Goal: Task Accomplishment & Management: Manage account settings

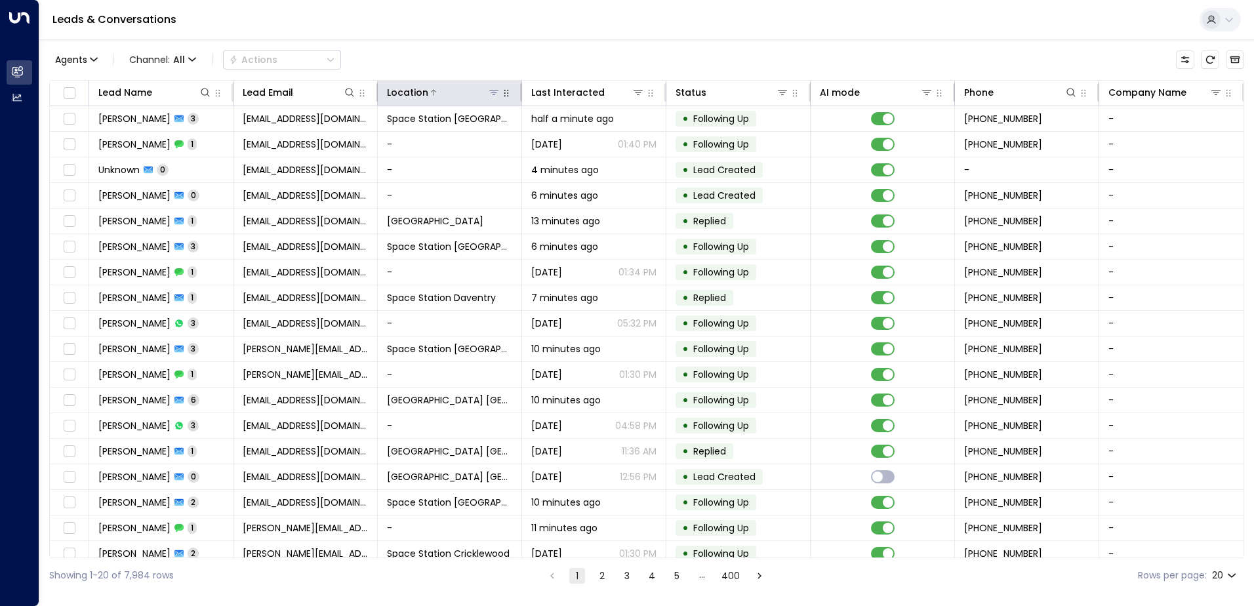
click at [489, 90] on icon at bounding box center [493, 92] width 10 height 10
click at [492, 90] on icon at bounding box center [493, 92] width 9 height 5
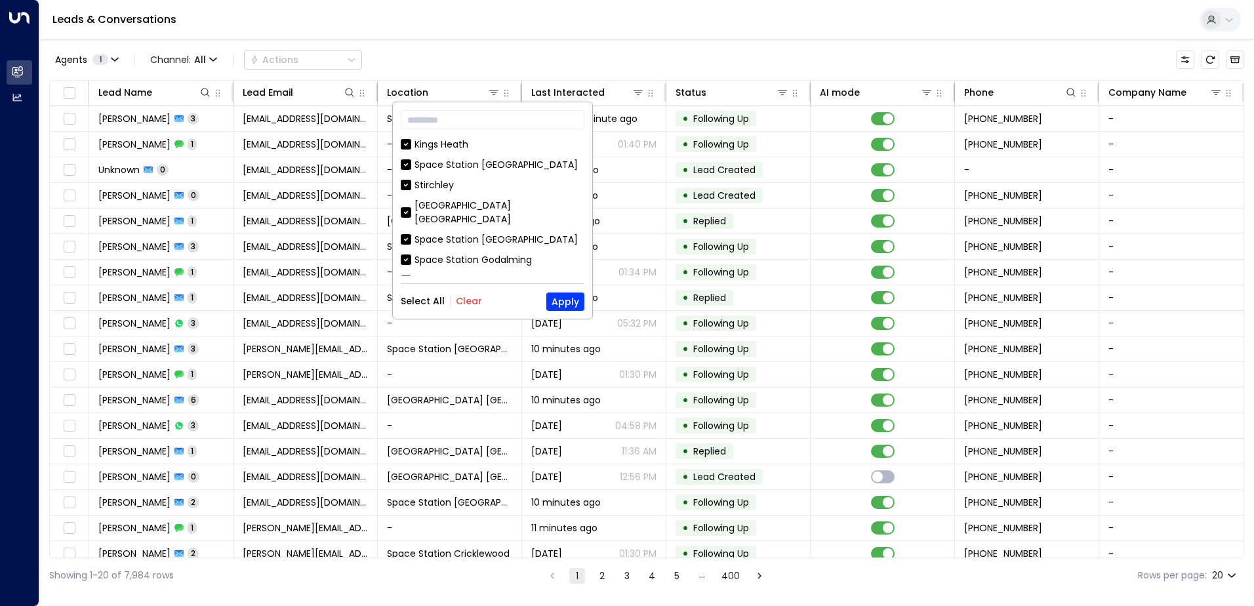
click at [465, 304] on button "Clear" at bounding box center [469, 301] width 26 height 10
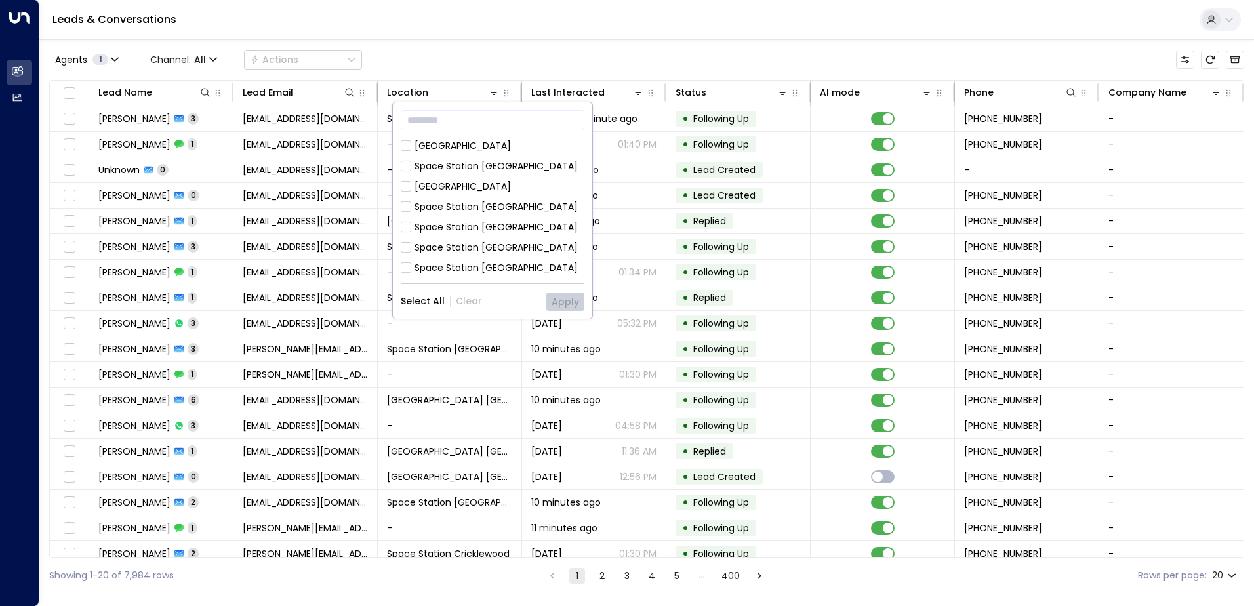
scroll to position [163, 0]
click at [502, 186] on div "Space Station [GEOGRAPHIC_DATA]" at bounding box center [495, 193] width 163 height 14
click at [557, 298] on button "Apply" at bounding box center [565, 301] width 38 height 18
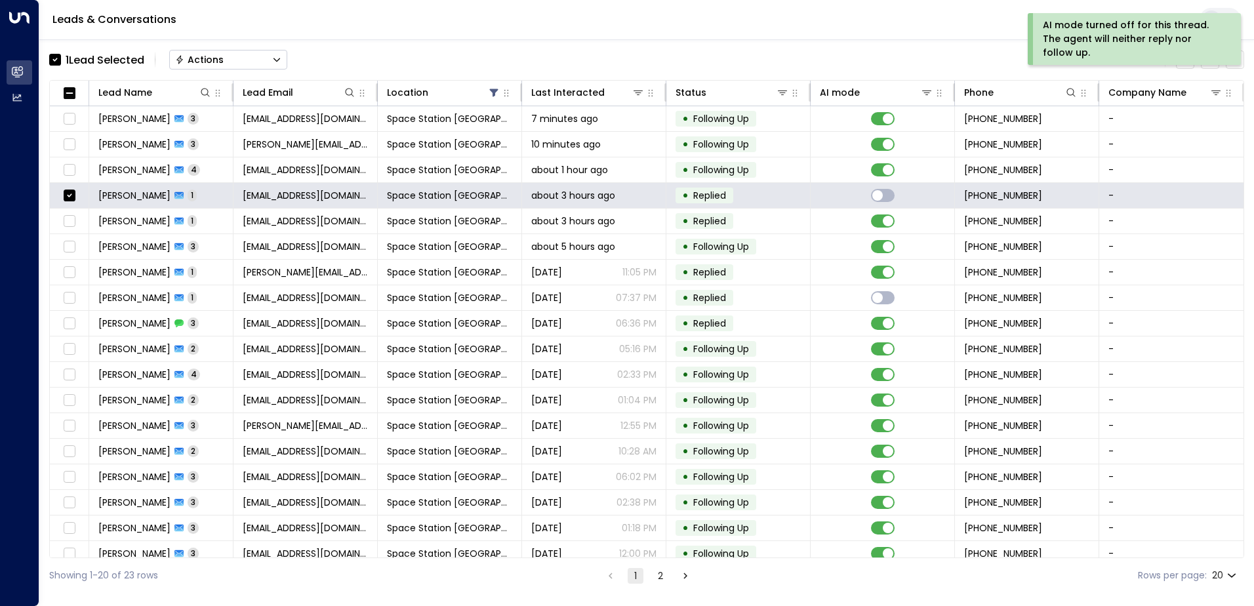
click at [254, 69] on button "Actions" at bounding box center [228, 60] width 118 height 20
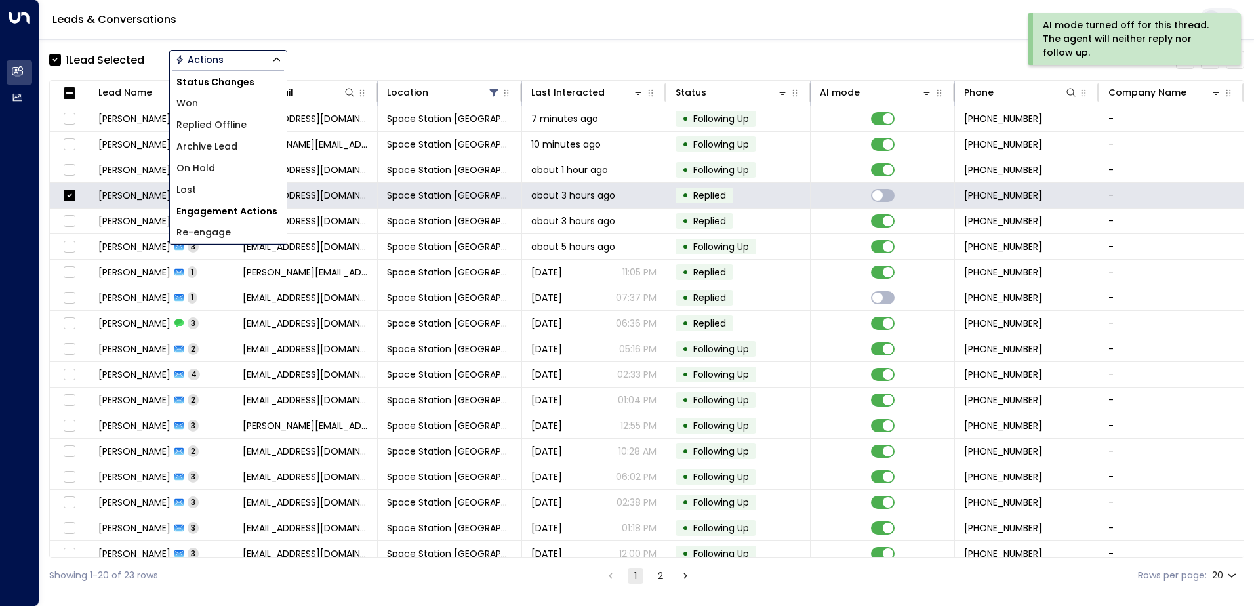
click at [230, 132] on li "Replied Offline" at bounding box center [228, 125] width 117 height 22
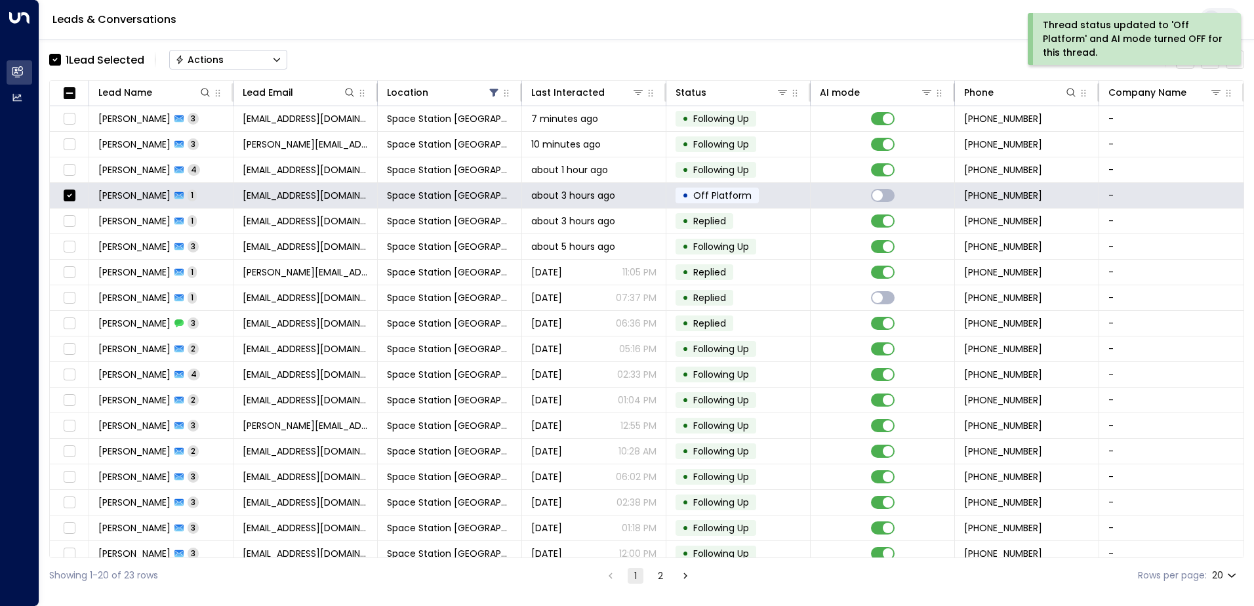
click at [238, 67] on button "Actions" at bounding box center [228, 60] width 118 height 20
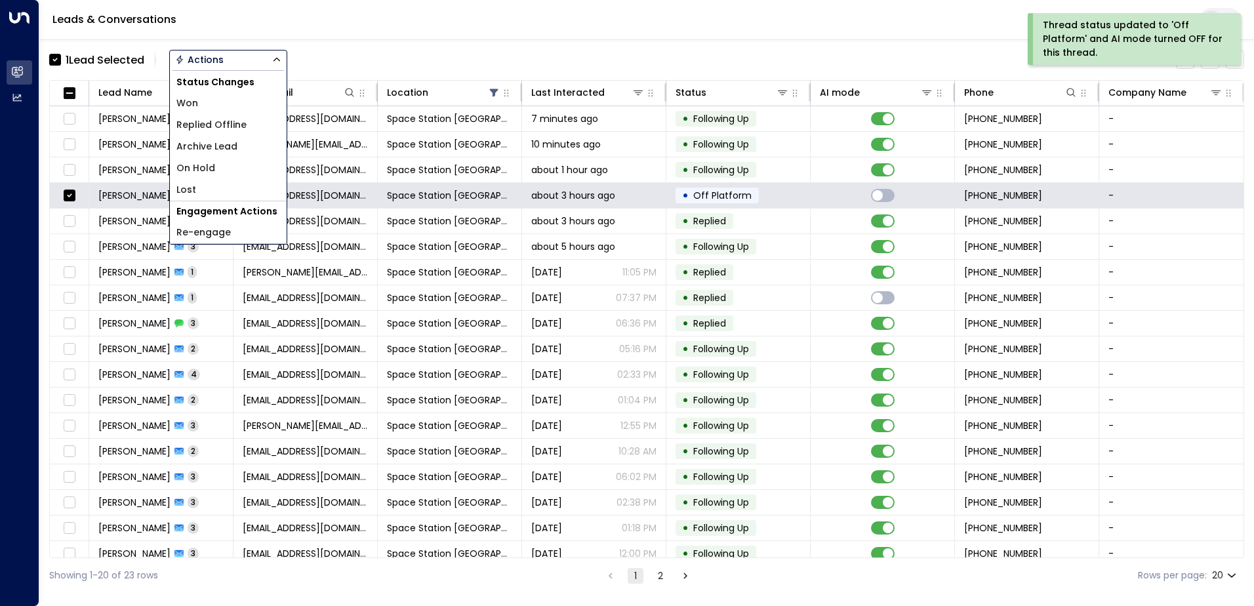
click at [236, 144] on span "Archive Lead" at bounding box center [206, 147] width 61 height 14
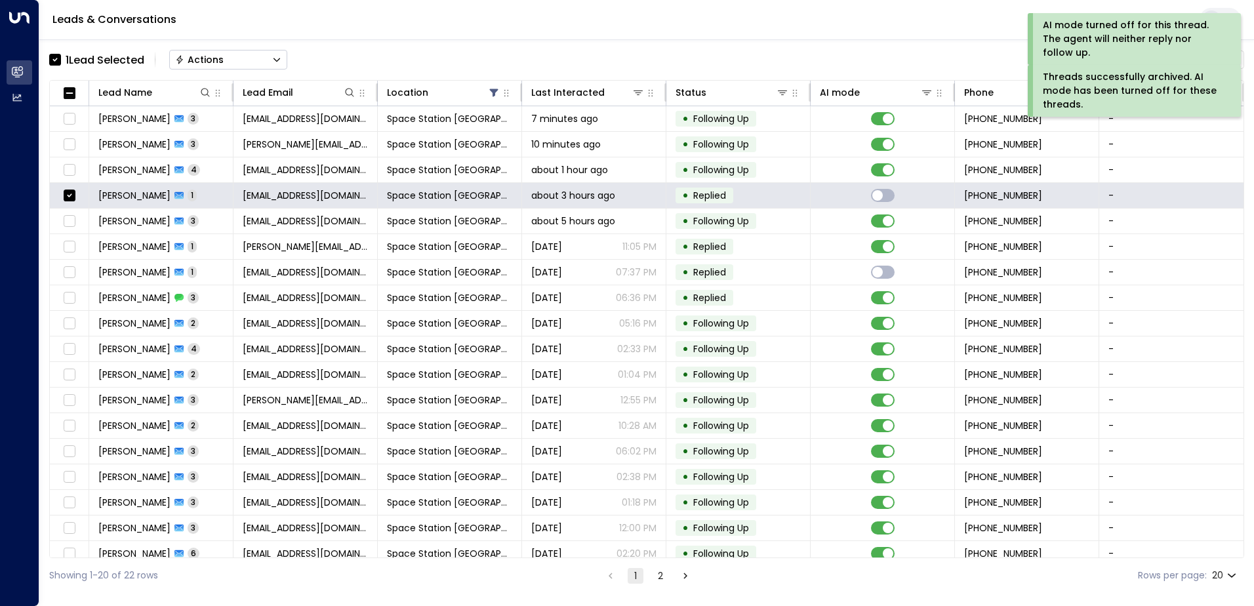
click at [237, 68] on button "Actions" at bounding box center [228, 60] width 118 height 20
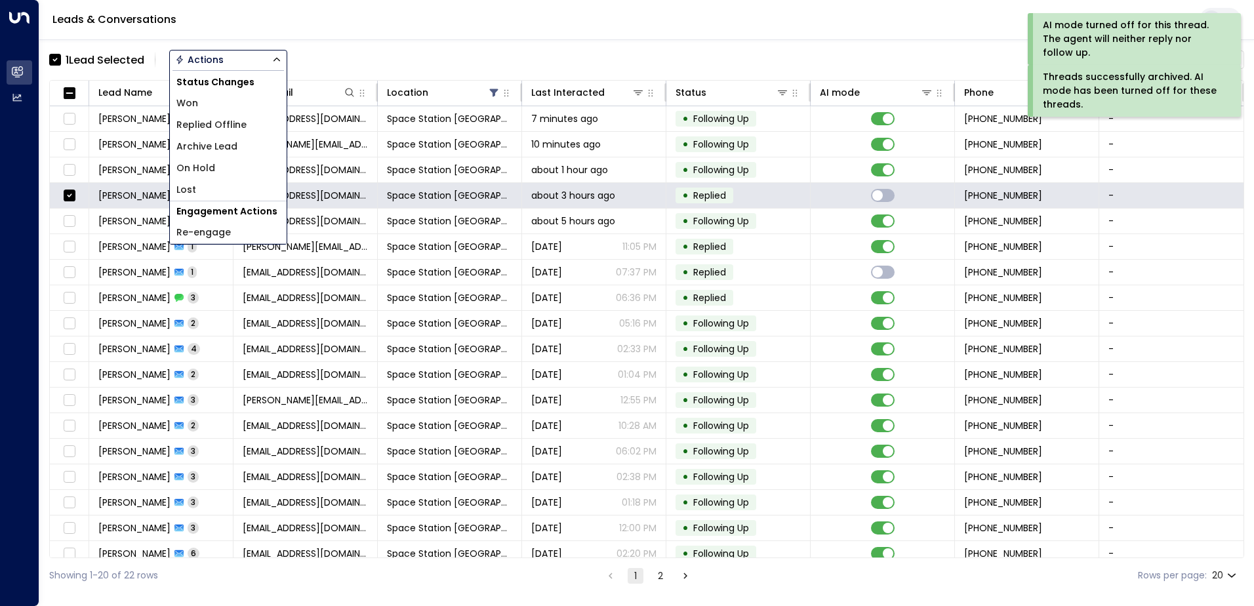
click at [215, 125] on span "Replied Offline" at bounding box center [211, 125] width 70 height 14
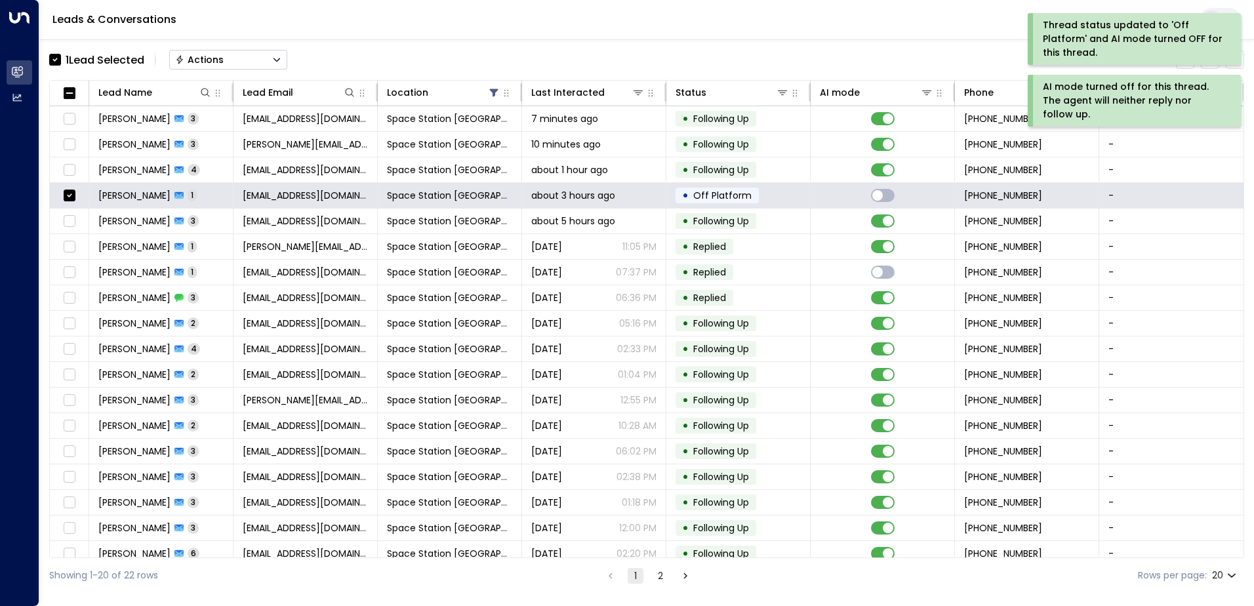
drag, startPoint x: 226, startPoint y: 68, endPoint x: 225, endPoint y: 75, distance: 6.7
click at [225, 73] on div "1 Lead Selected Actions Clear all Lead Name Lead Email Location Last Interacted…" at bounding box center [646, 315] width 1195 height 553
click at [246, 52] on button "Actions" at bounding box center [228, 60] width 118 height 20
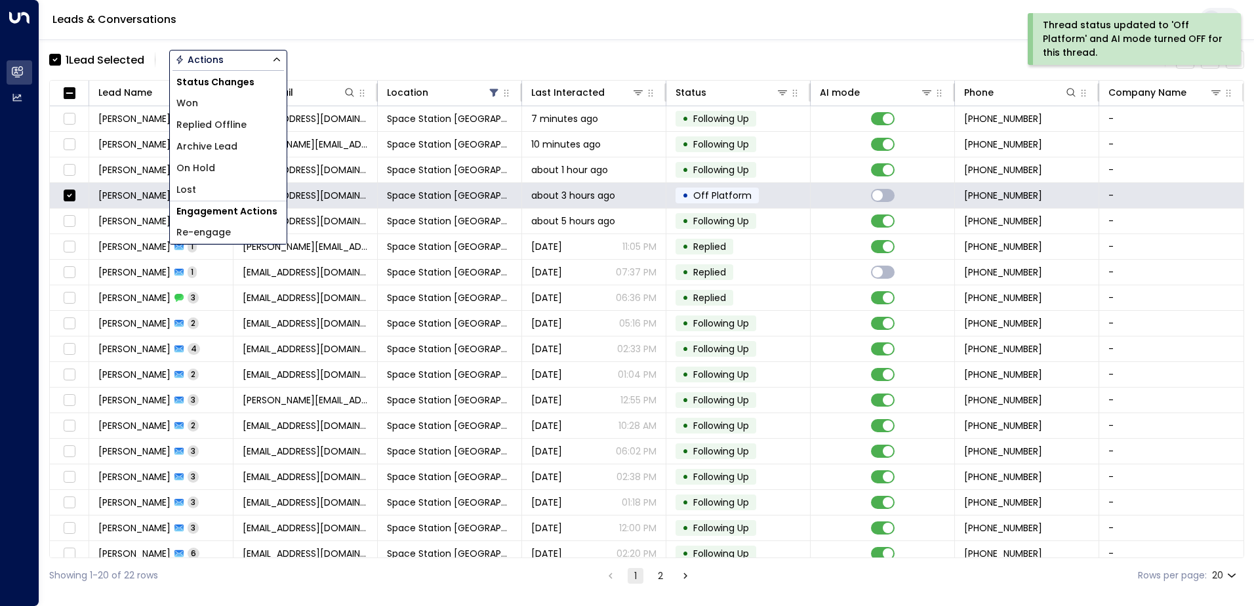
click at [237, 149] on span "Archive Lead" at bounding box center [206, 147] width 61 height 14
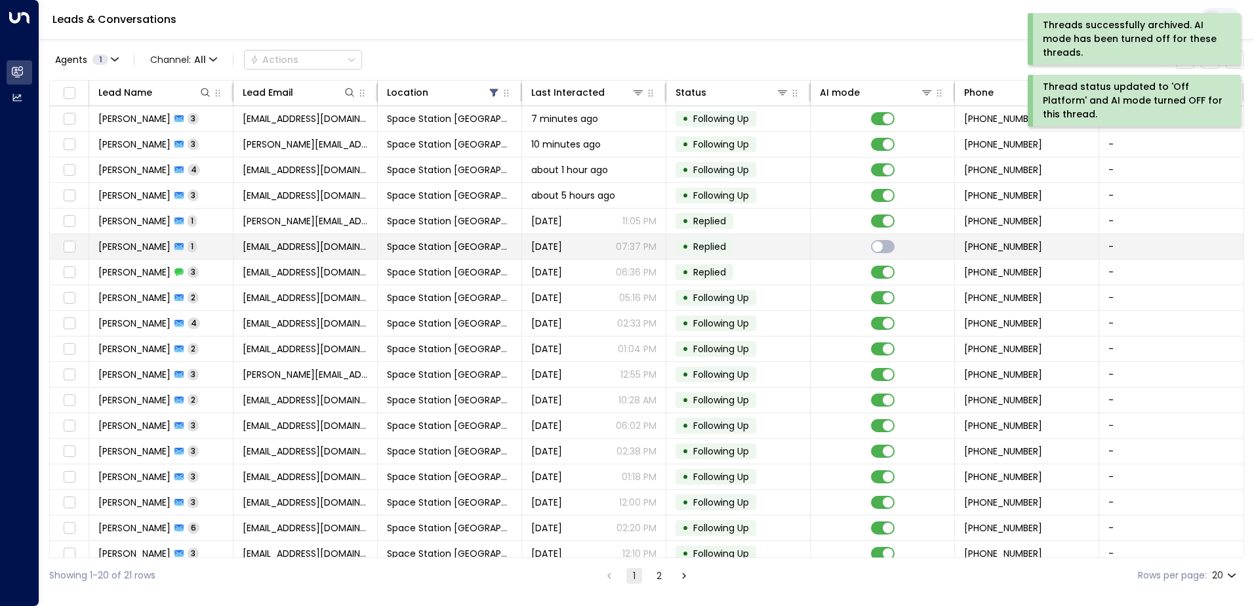
click at [704, 251] on span "Replied" at bounding box center [709, 246] width 33 height 13
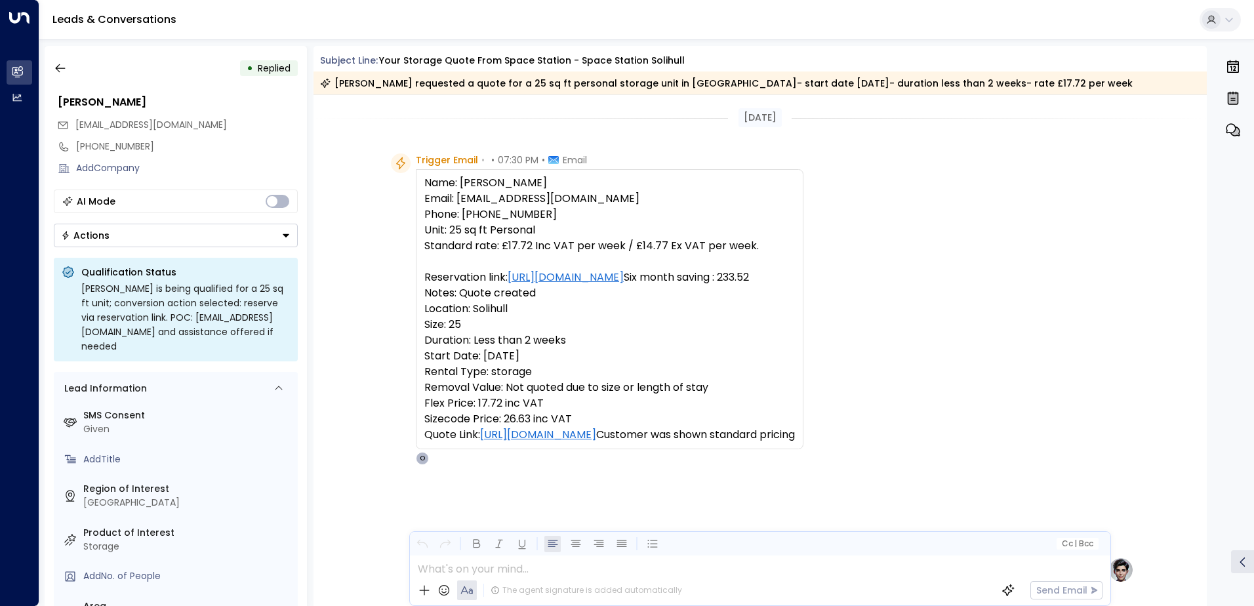
drag, startPoint x: 811, startPoint y: 127, endPoint x: 622, endPoint y: 127, distance: 189.5
click at [622, 127] on div "[DATE]" at bounding box center [760, 117] width 894 height 45
drag, startPoint x: 622, startPoint y: 127, endPoint x: 735, endPoint y: 145, distance: 114.9
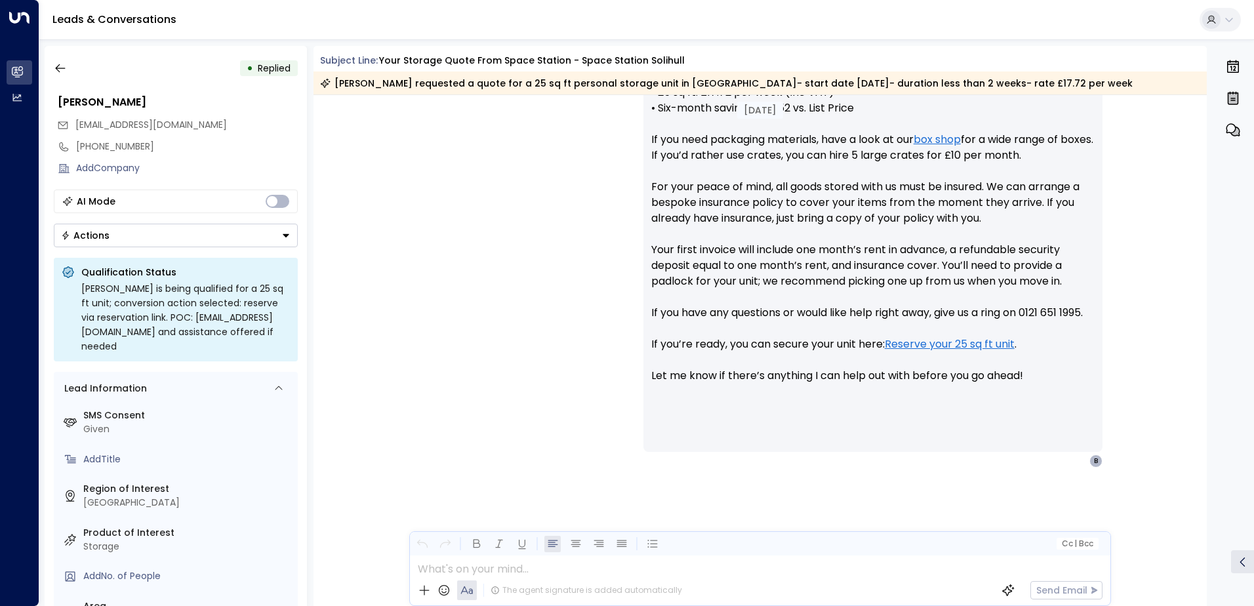
scroll to position [549, 0]
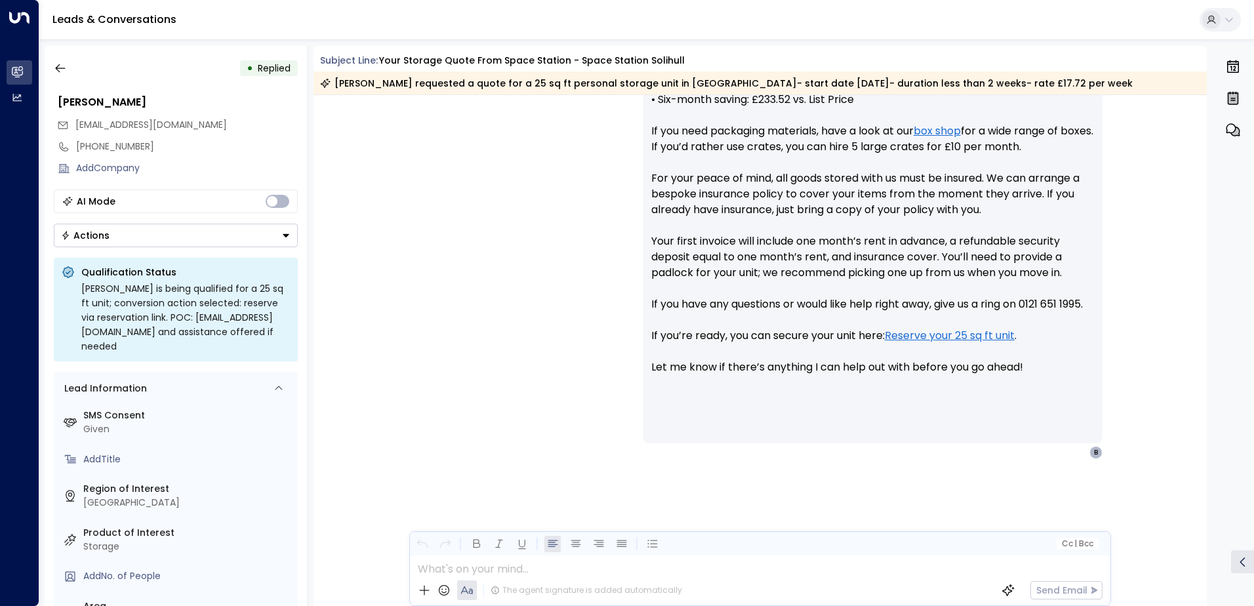
click at [247, 239] on button "Actions" at bounding box center [176, 236] width 244 height 24
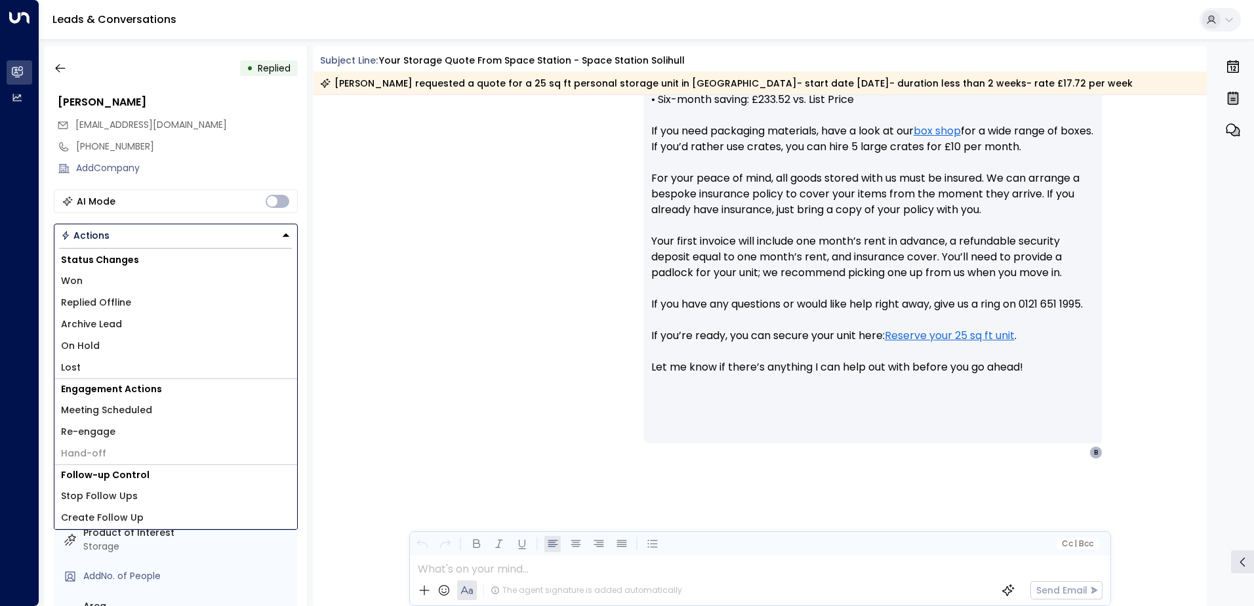
click at [169, 314] on li "Archive Lead" at bounding box center [175, 324] width 243 height 22
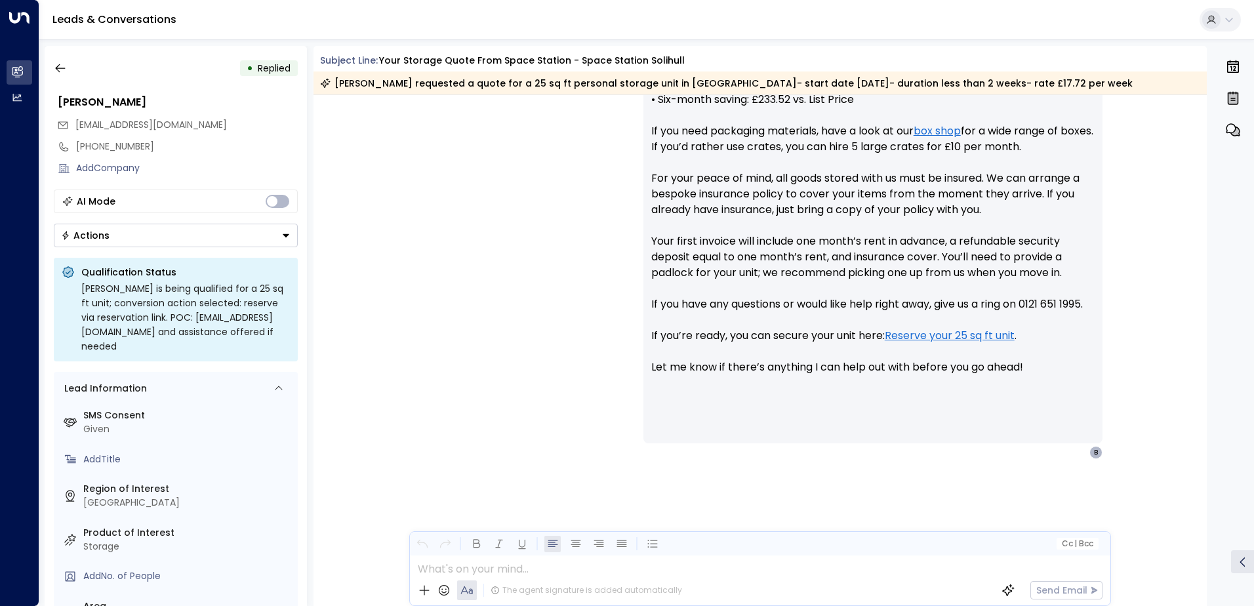
click at [190, 224] on button "Actions" at bounding box center [176, 236] width 244 height 24
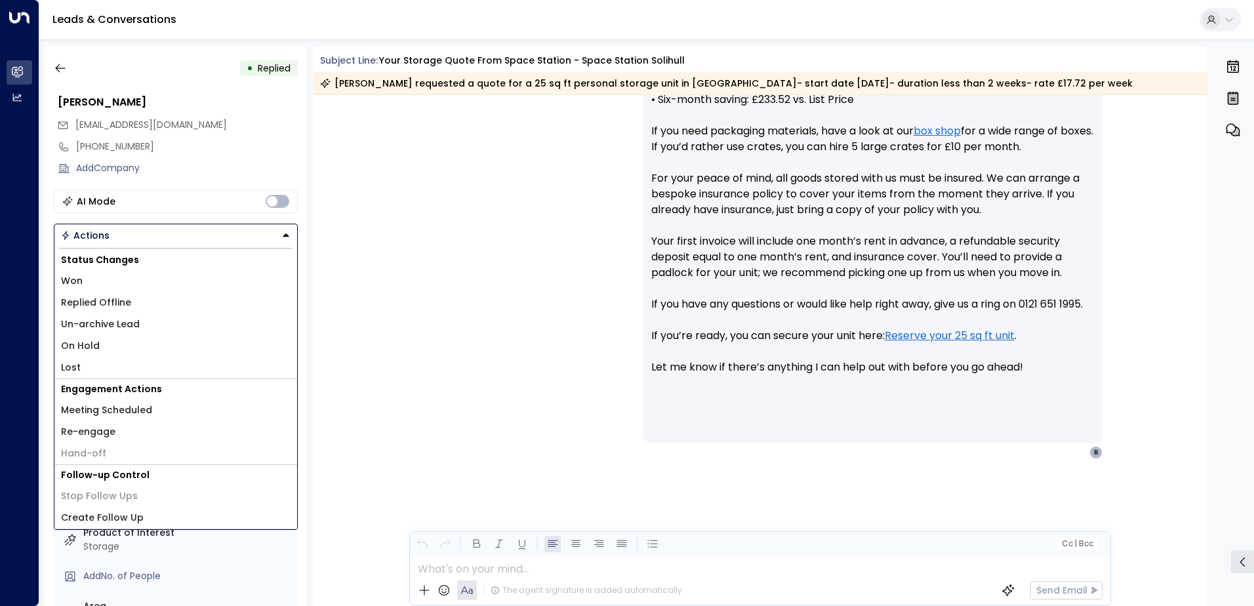
click at [72, 70] on div "• Replied" at bounding box center [176, 68] width 244 height 24
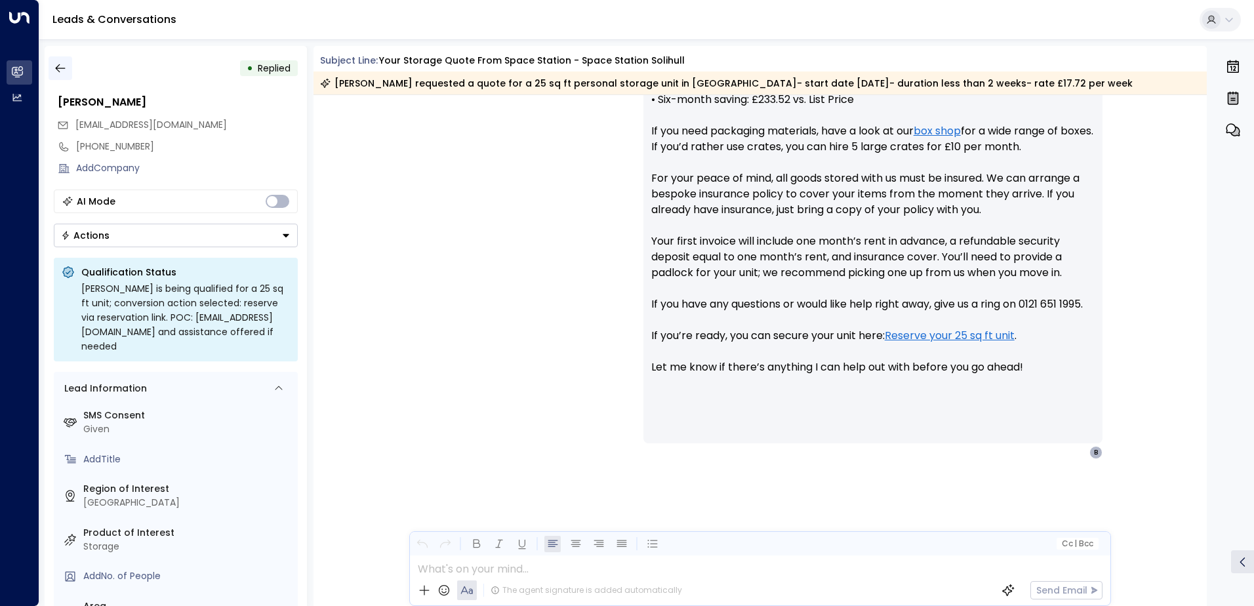
click at [64, 70] on icon "button" at bounding box center [60, 68] width 13 height 13
